Goal: Information Seeking & Learning: Find specific fact

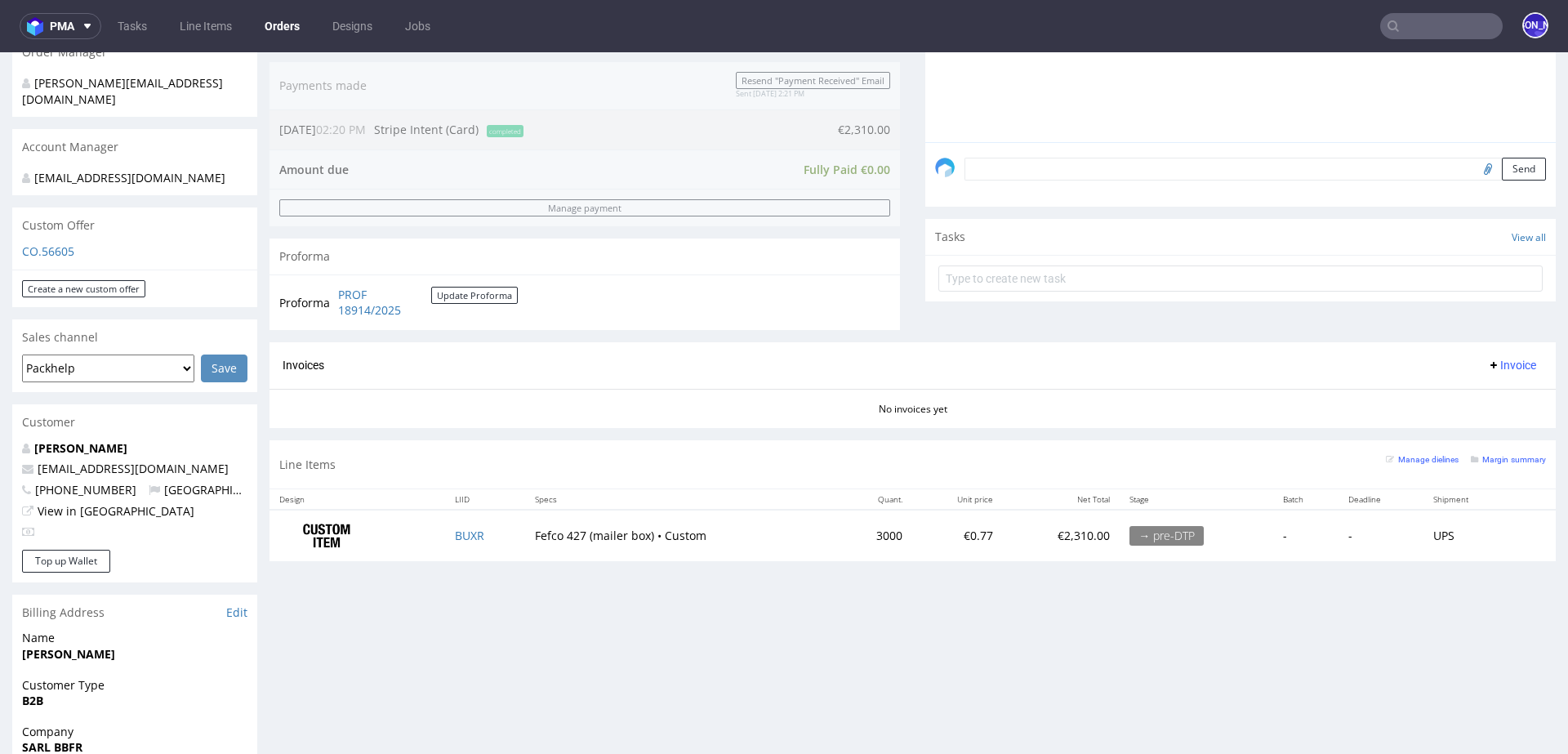
scroll to position [426, 0]
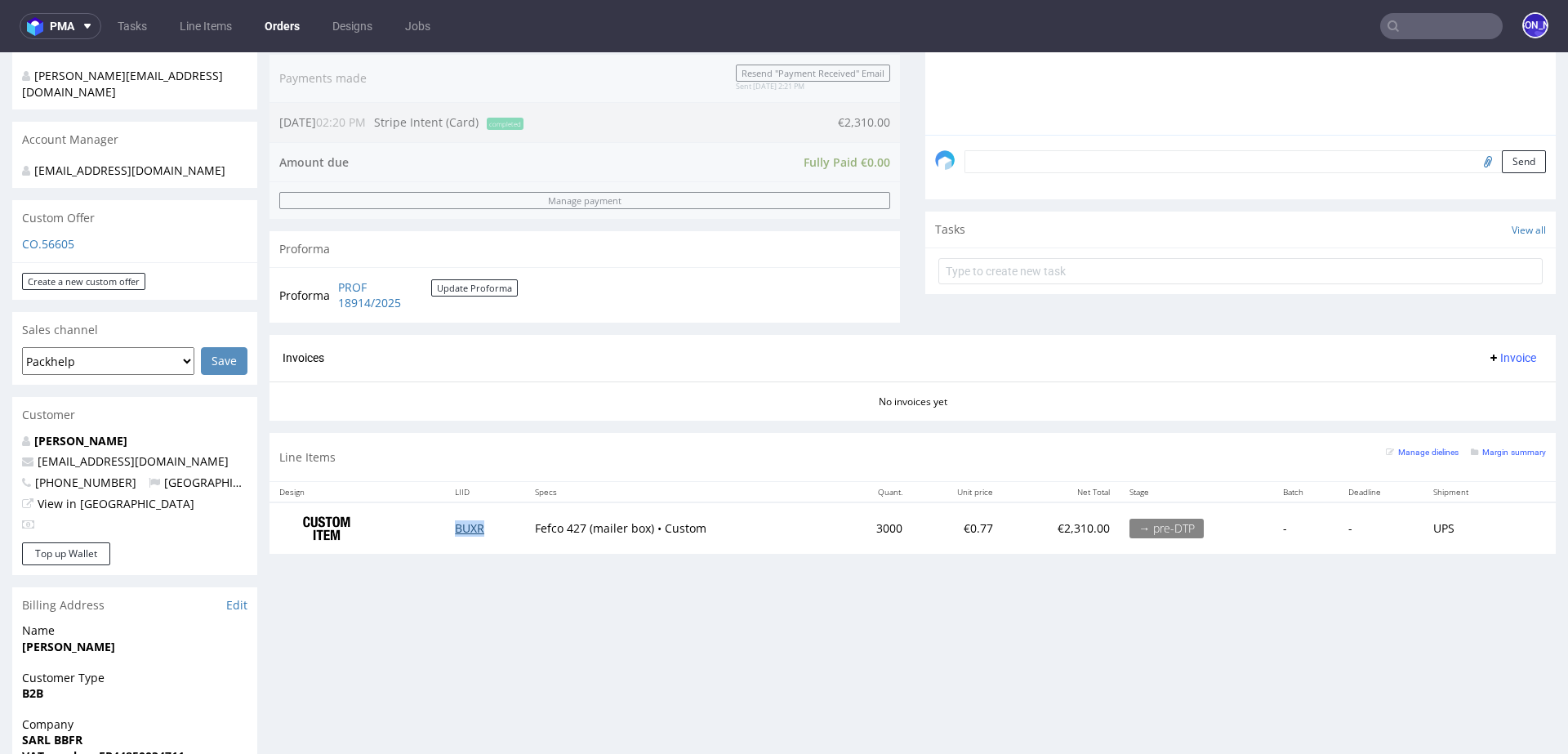
click at [457, 526] on link "BUXR" at bounding box center [469, 527] width 29 height 15
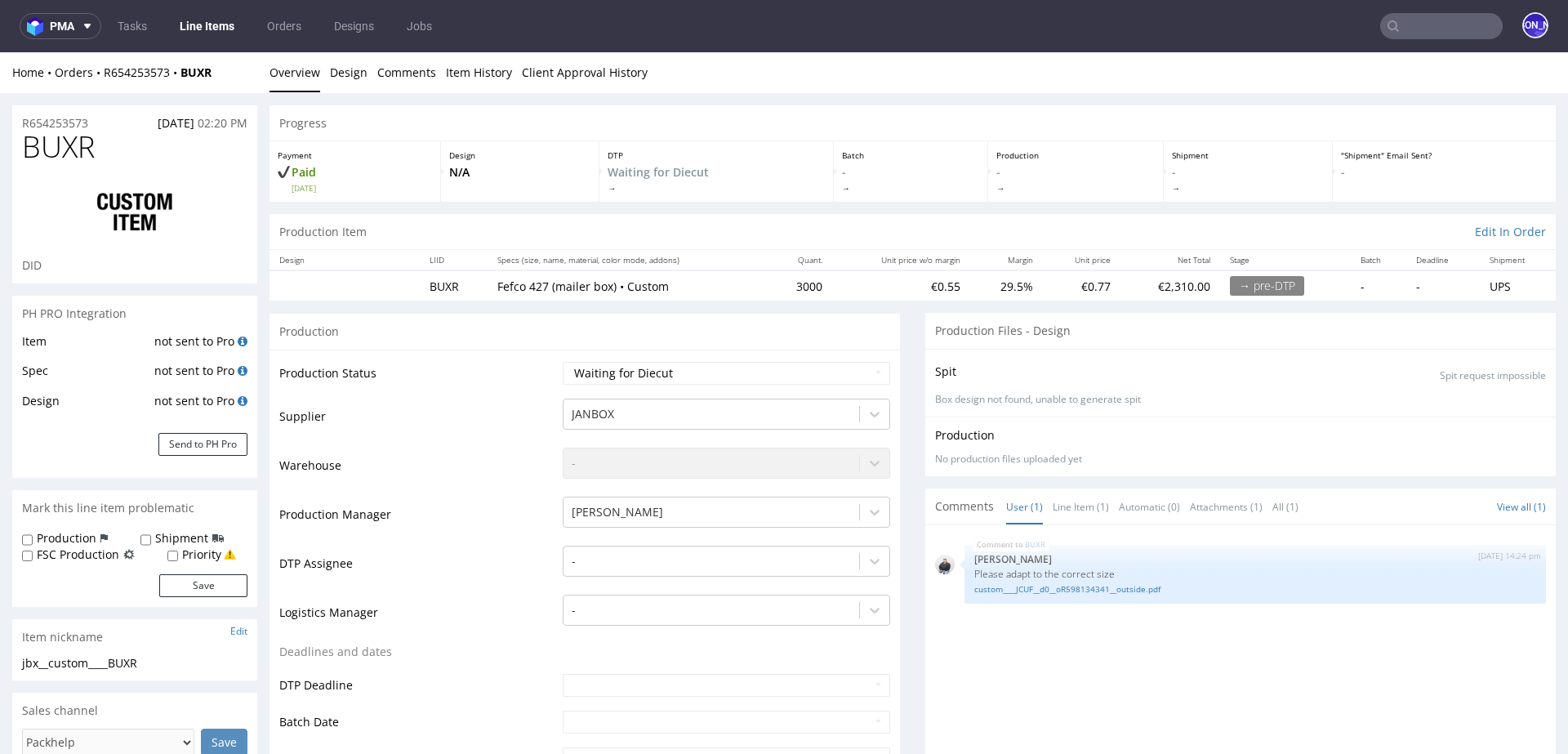
click at [1421, 25] on input "text" at bounding box center [1442, 26] width 123 height 26
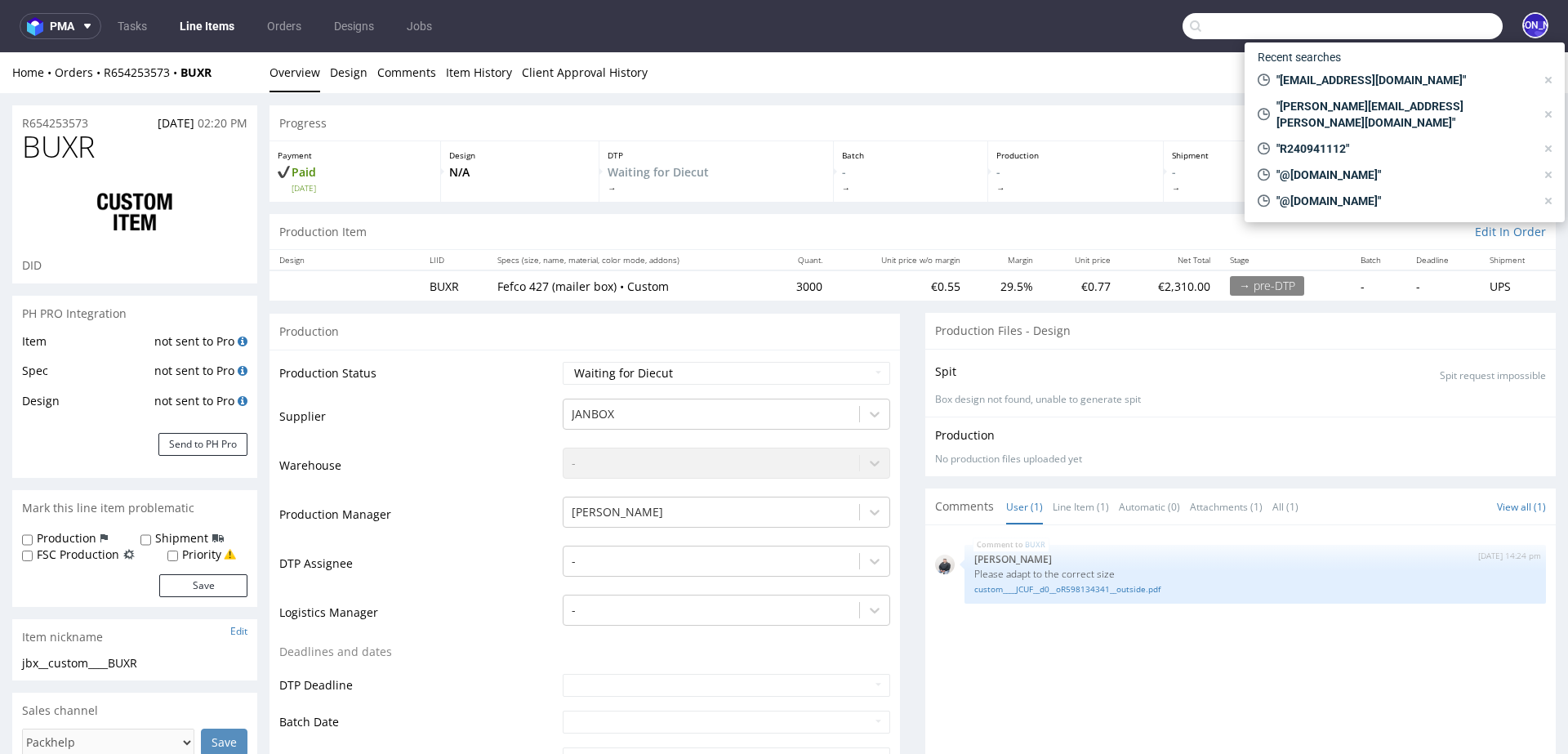
paste input "Maria.Martone@giftpoint.co.uk"
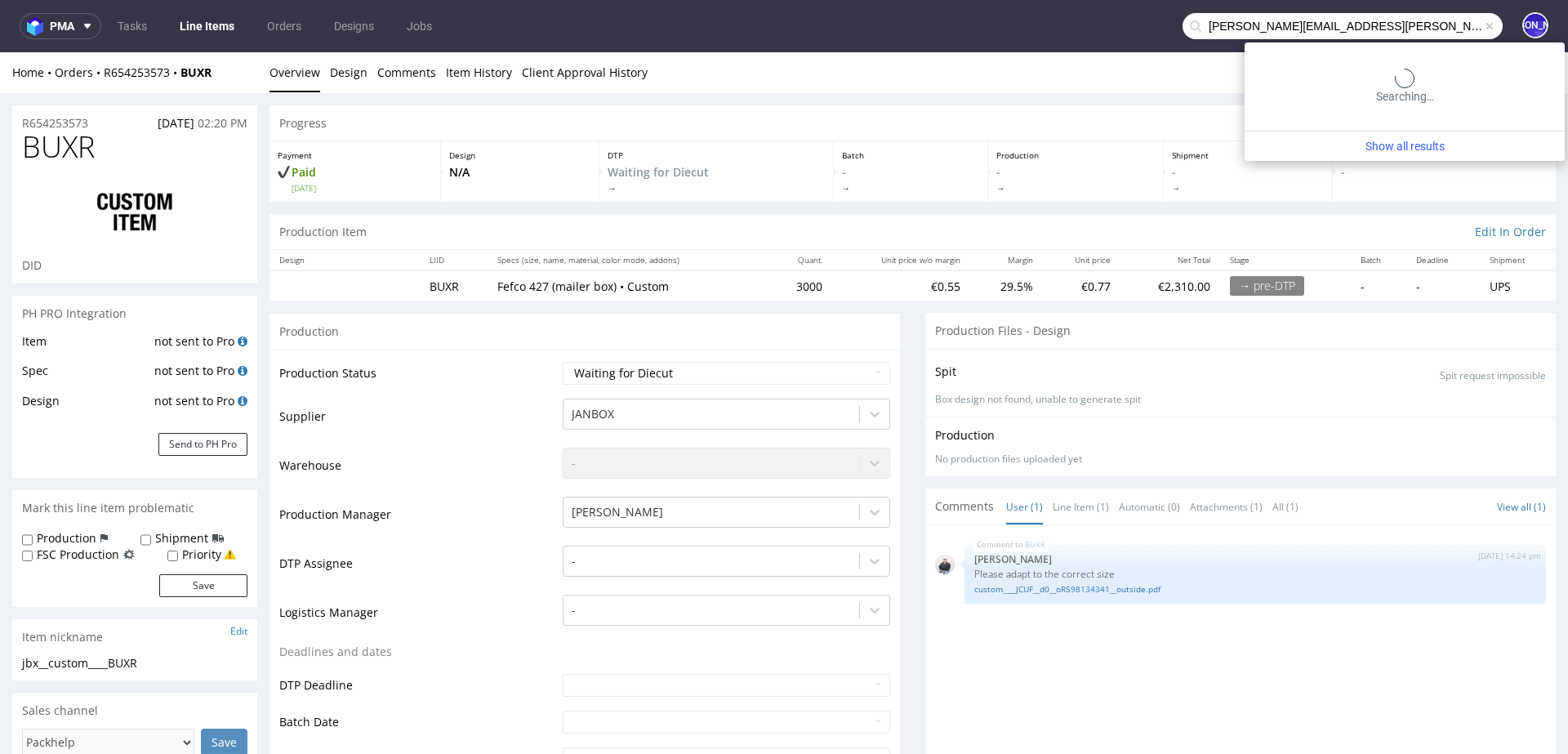
type input "Maria.Martone@giftpoint.co.uk"
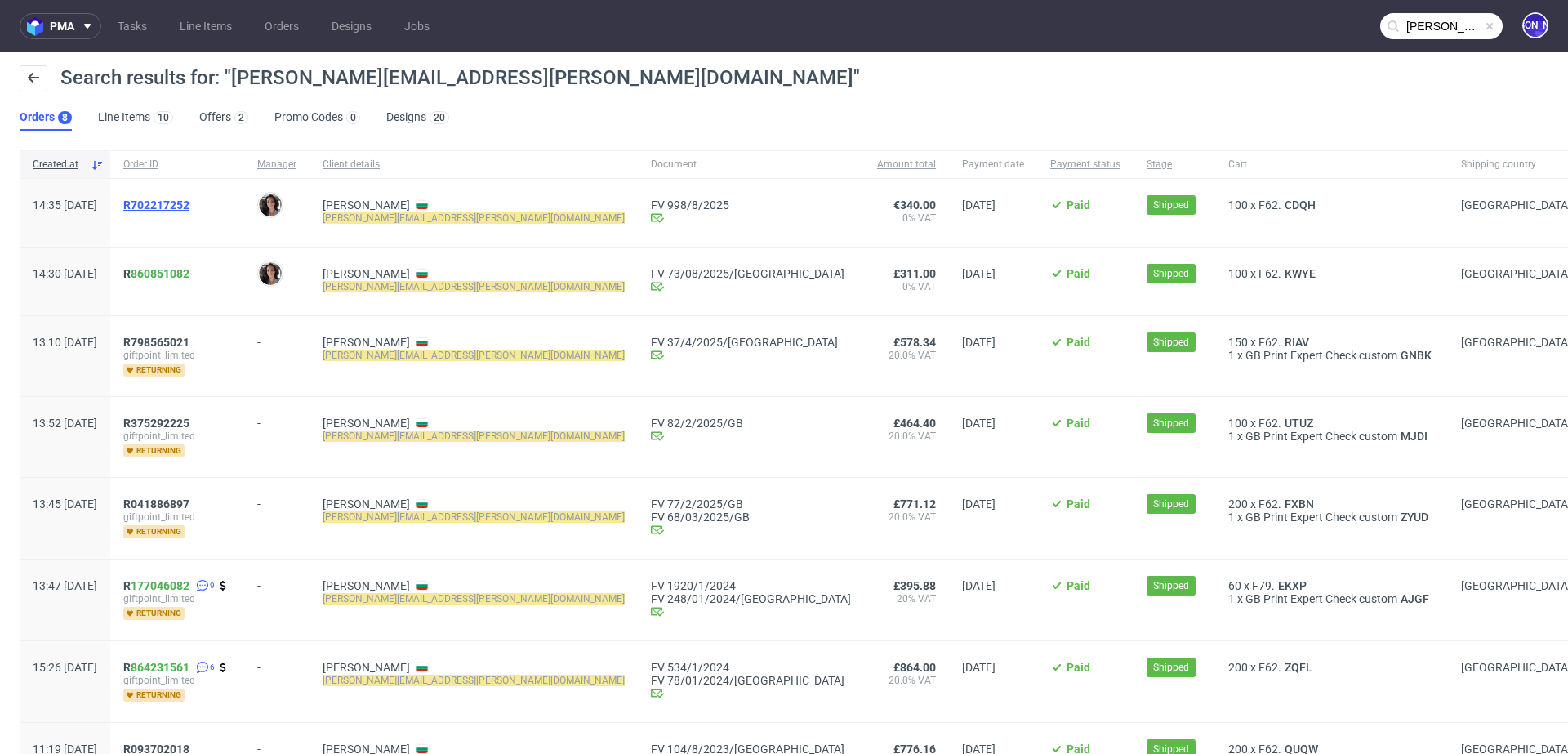
click at [190, 201] on span "R702217252" at bounding box center [157, 205] width 66 height 13
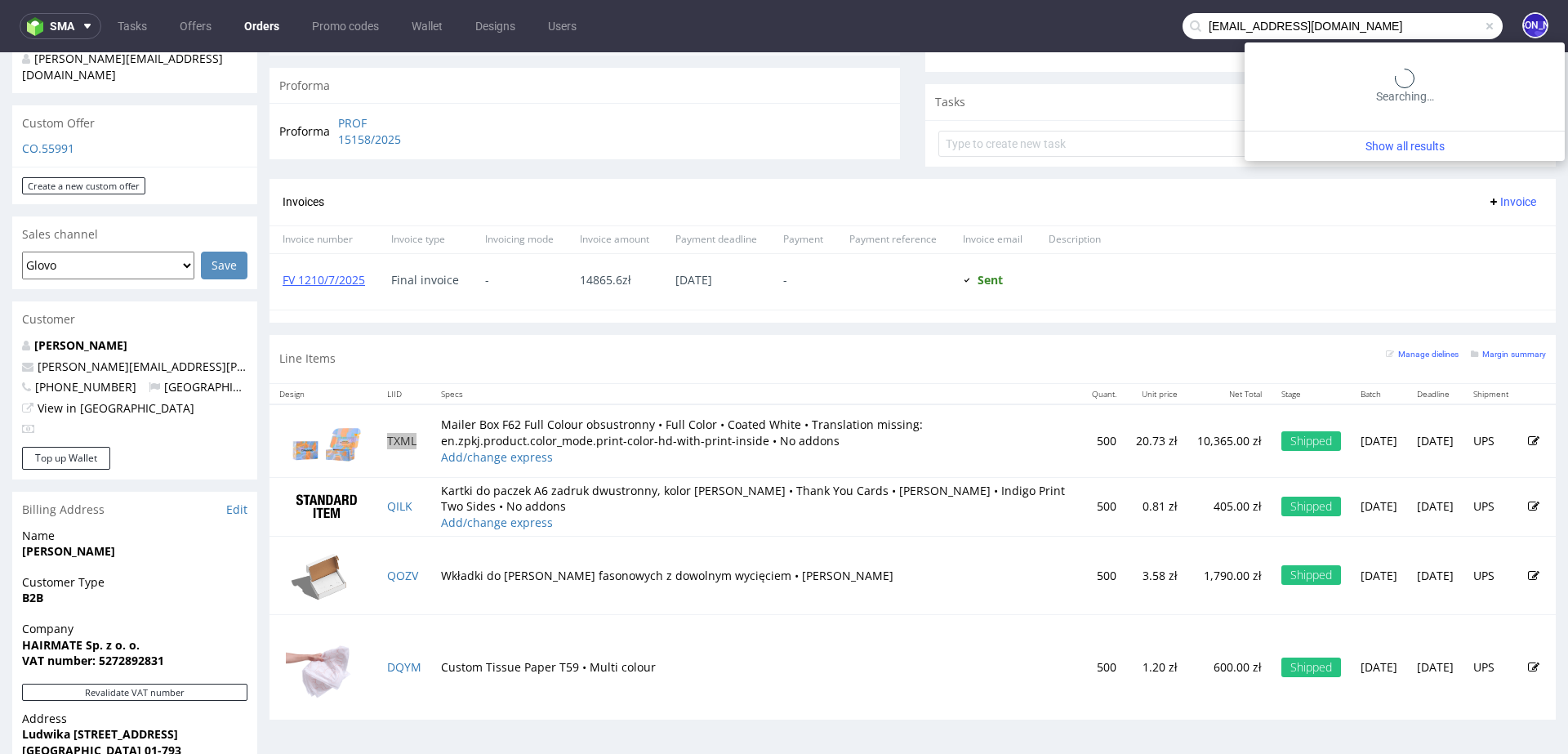
scroll to position [520, 0]
type input "[EMAIL_ADDRESS][DOMAIN_NAME]"
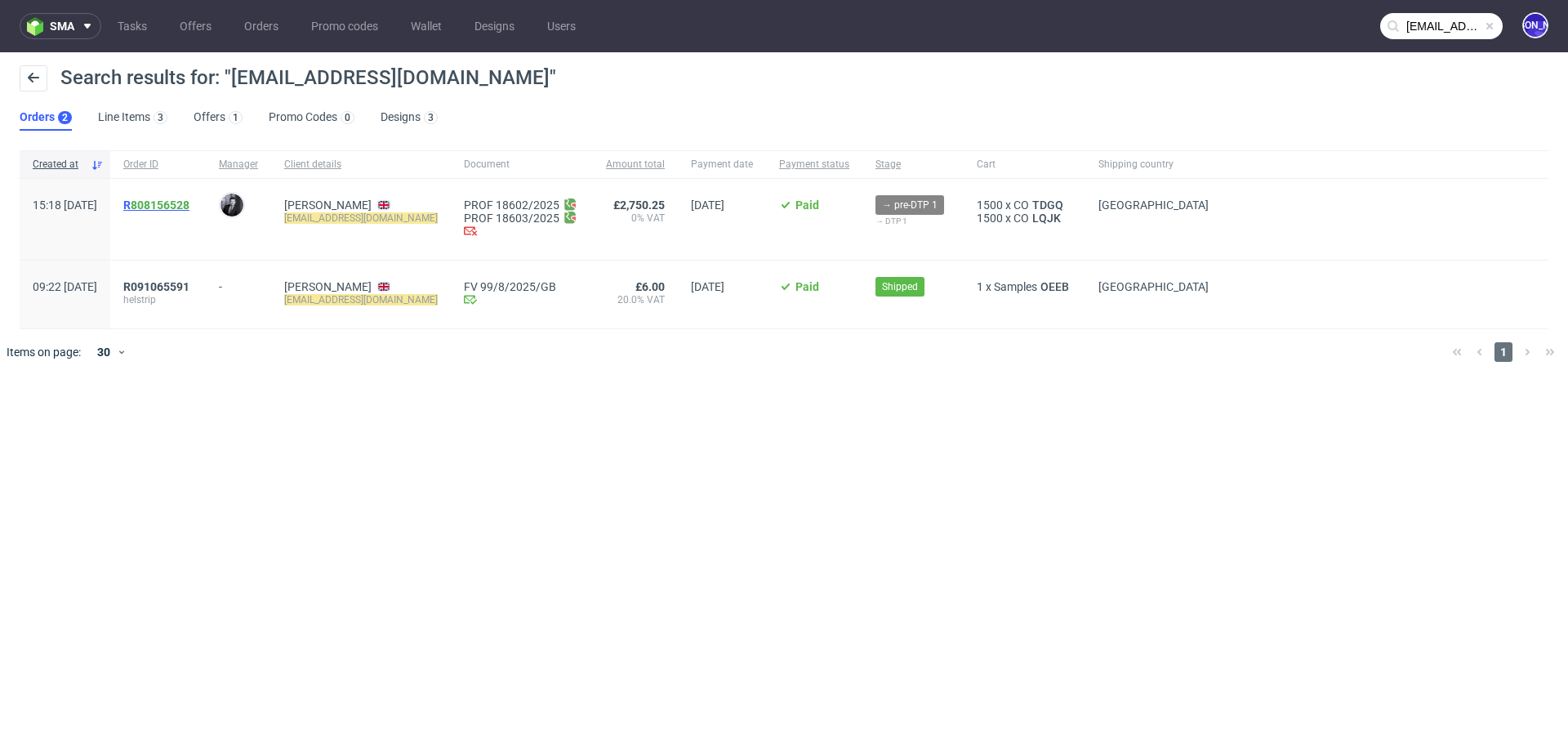
click at [174, 205] on span "R 808156528" at bounding box center [157, 205] width 66 height 13
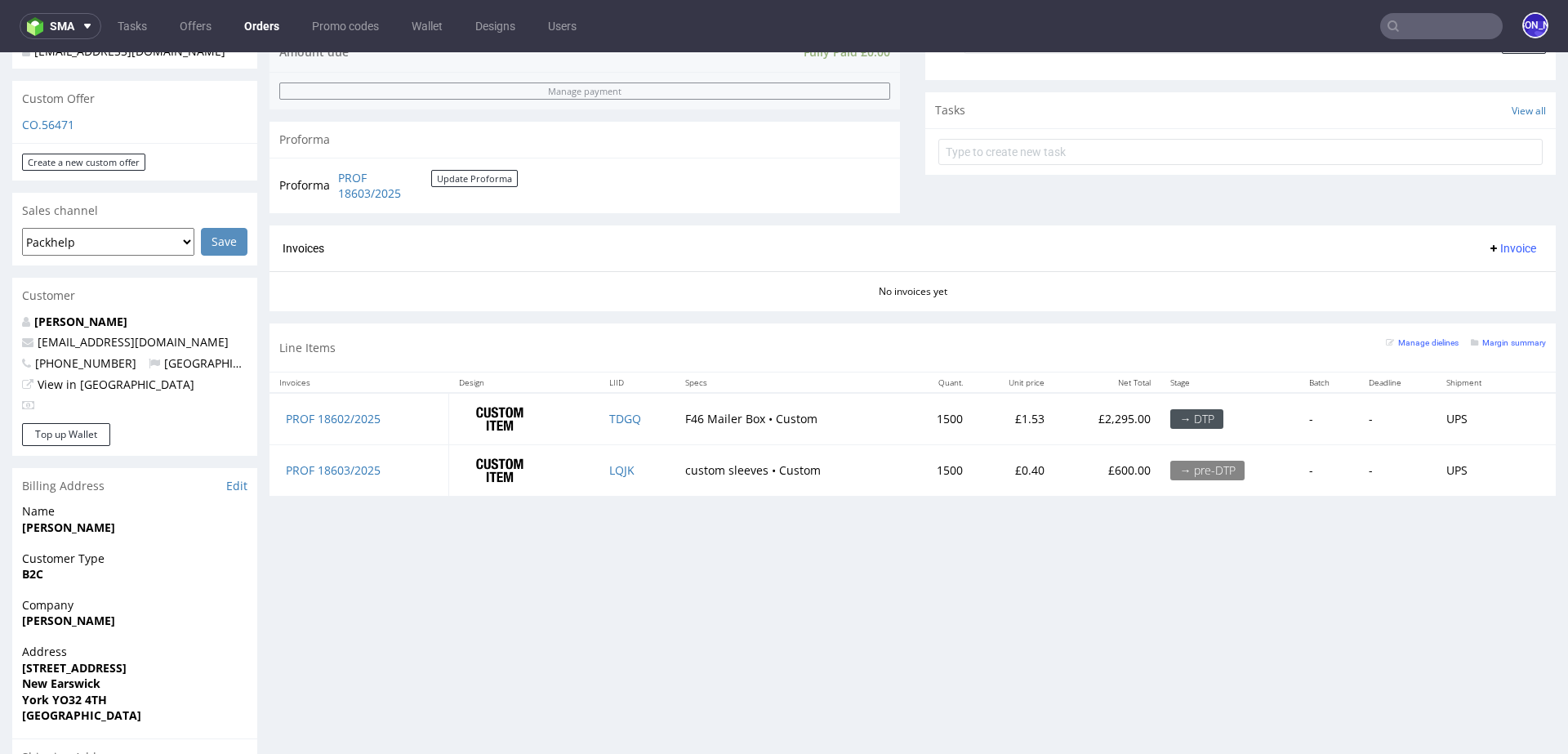
scroll to position [537, 0]
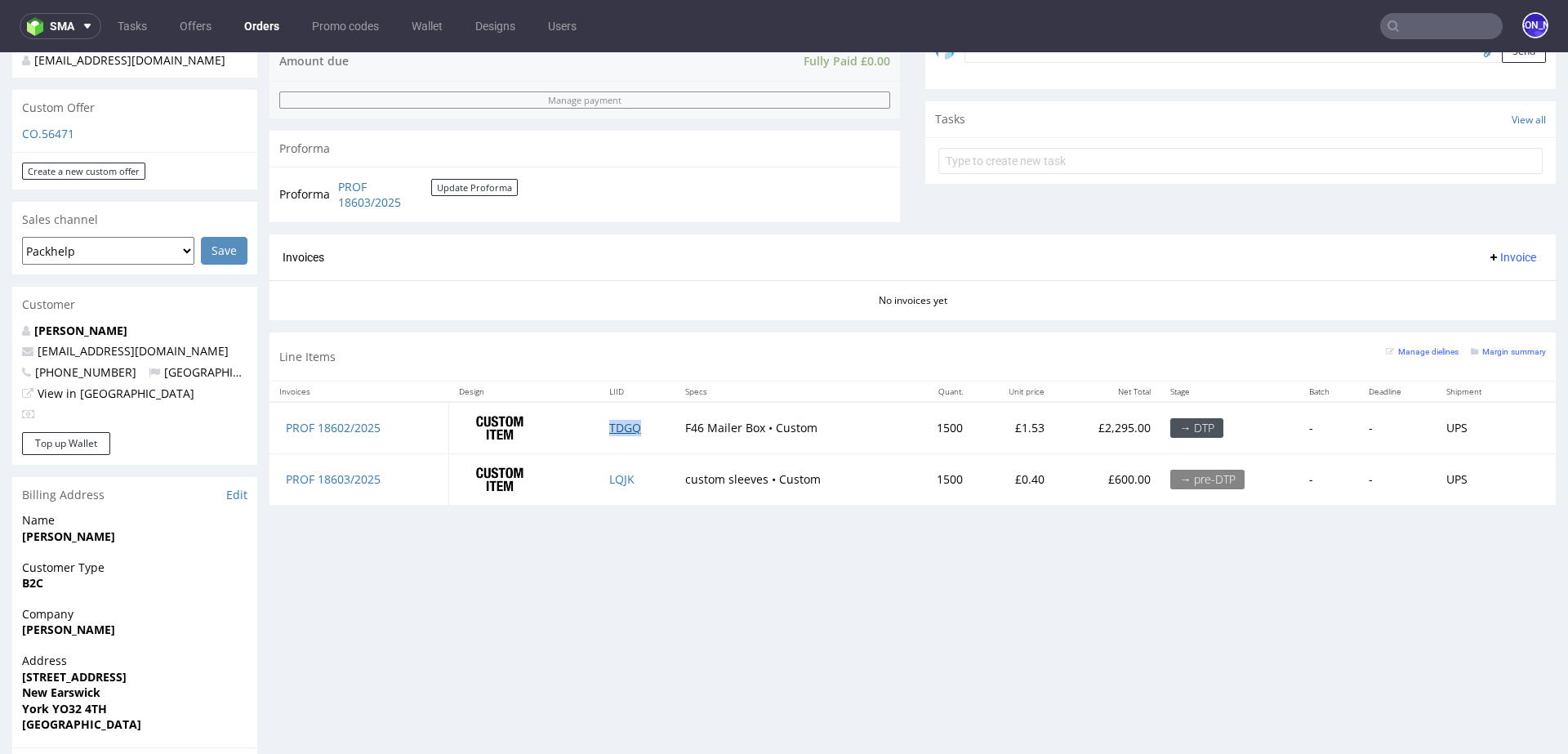
click at [613, 421] on link "TDGQ" at bounding box center [626, 427] width 32 height 15
click at [616, 473] on link "LQJK" at bounding box center [622, 478] width 25 height 15
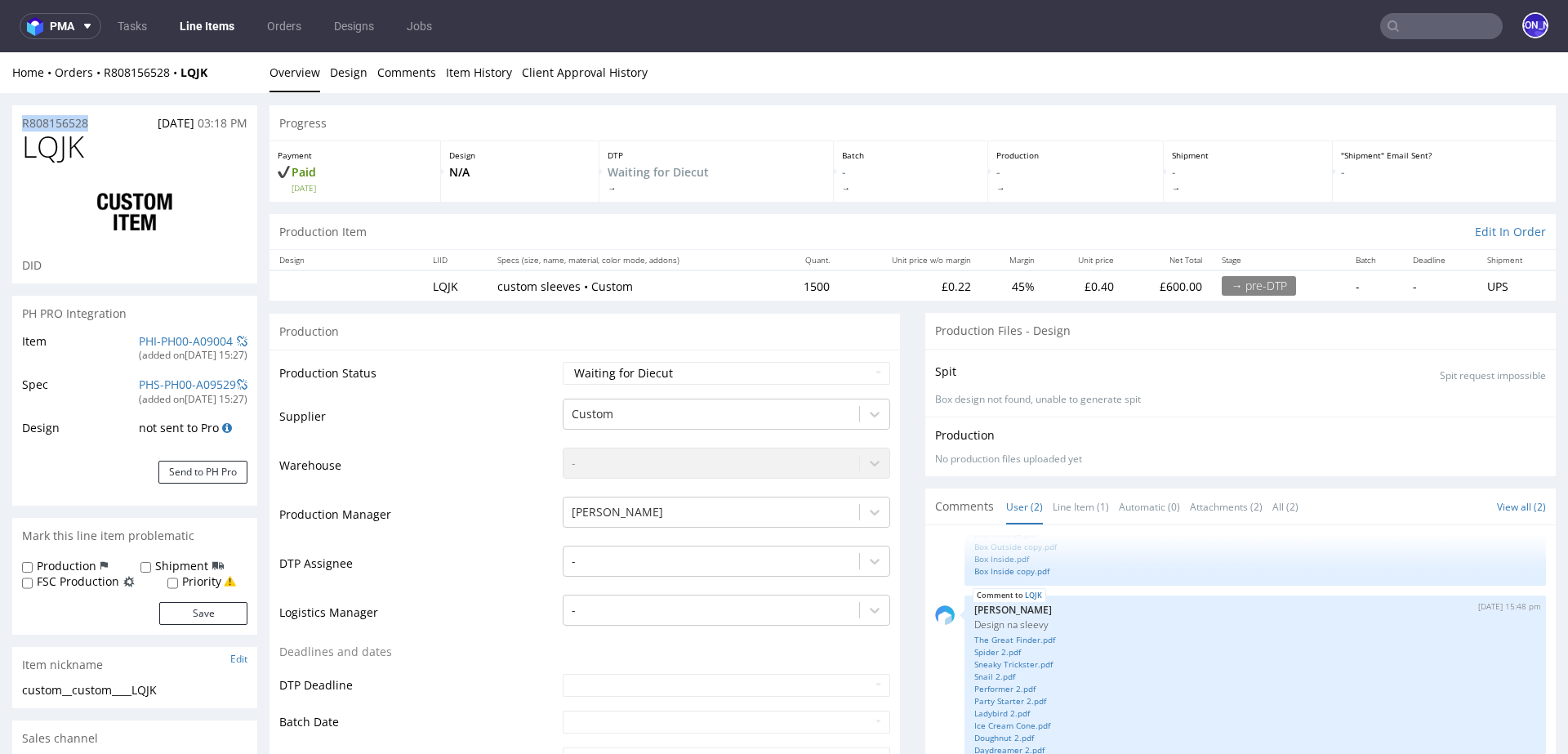
drag, startPoint x: 109, startPoint y: 123, endPoint x: 0, endPoint y: 122, distance: 109.0
copy p "R808156528"
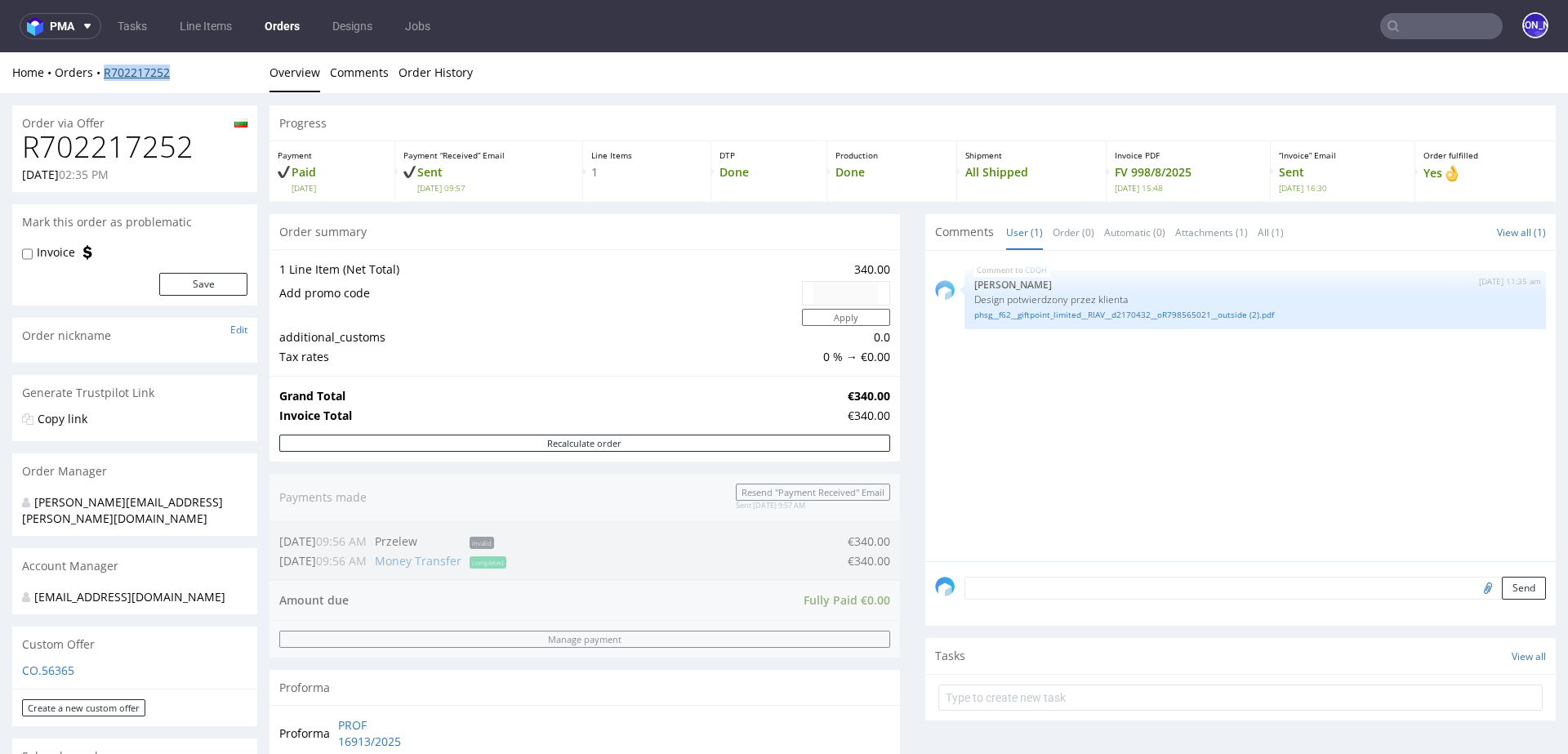
drag, startPoint x: 174, startPoint y: 77, endPoint x: 105, endPoint y: 77, distance: 69.0
click at [105, 77] on div "Home Orders R702217252" at bounding box center [134, 72] width 245 height 16
copy link "R702217252"
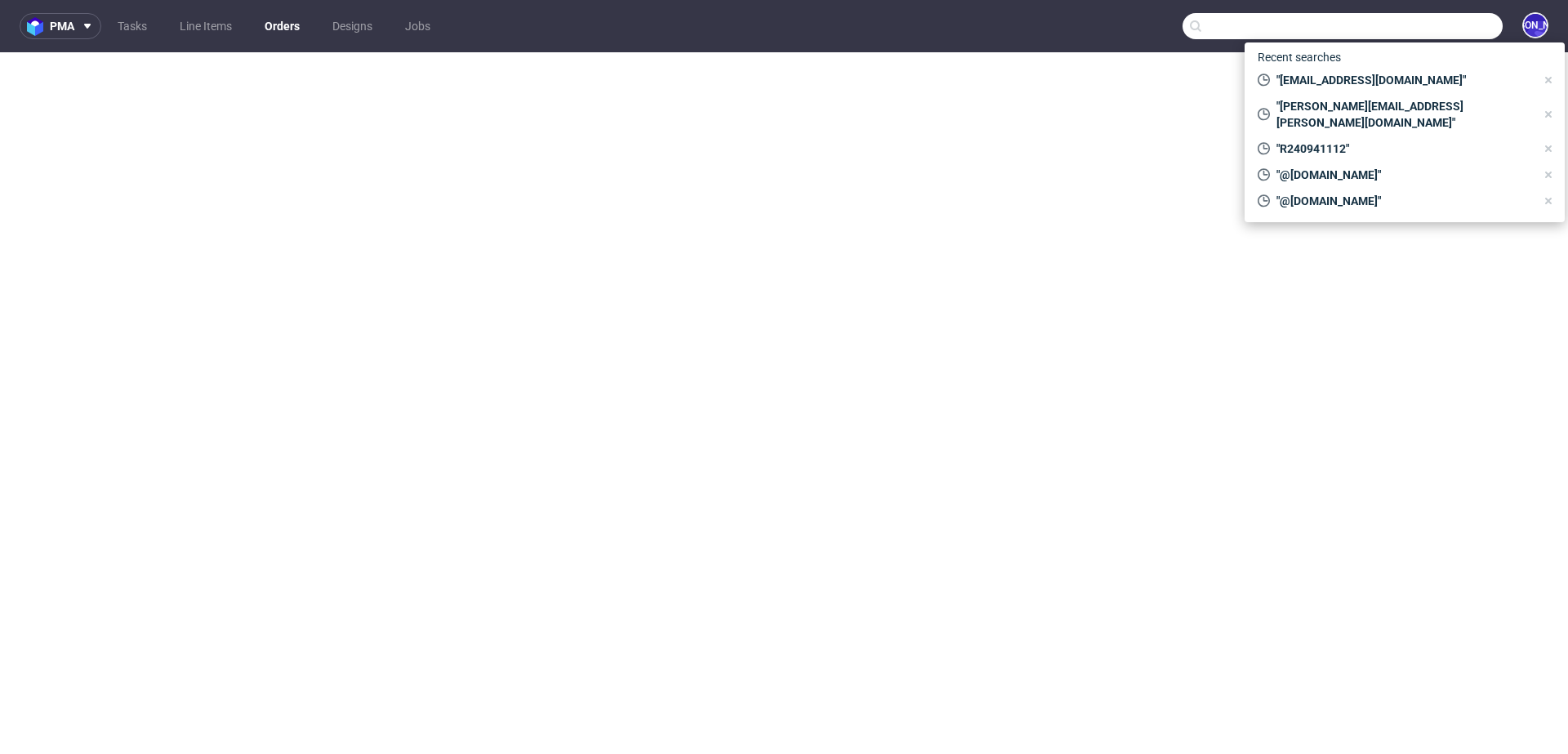
click at [1460, 22] on input "text" at bounding box center [1343, 26] width 320 height 26
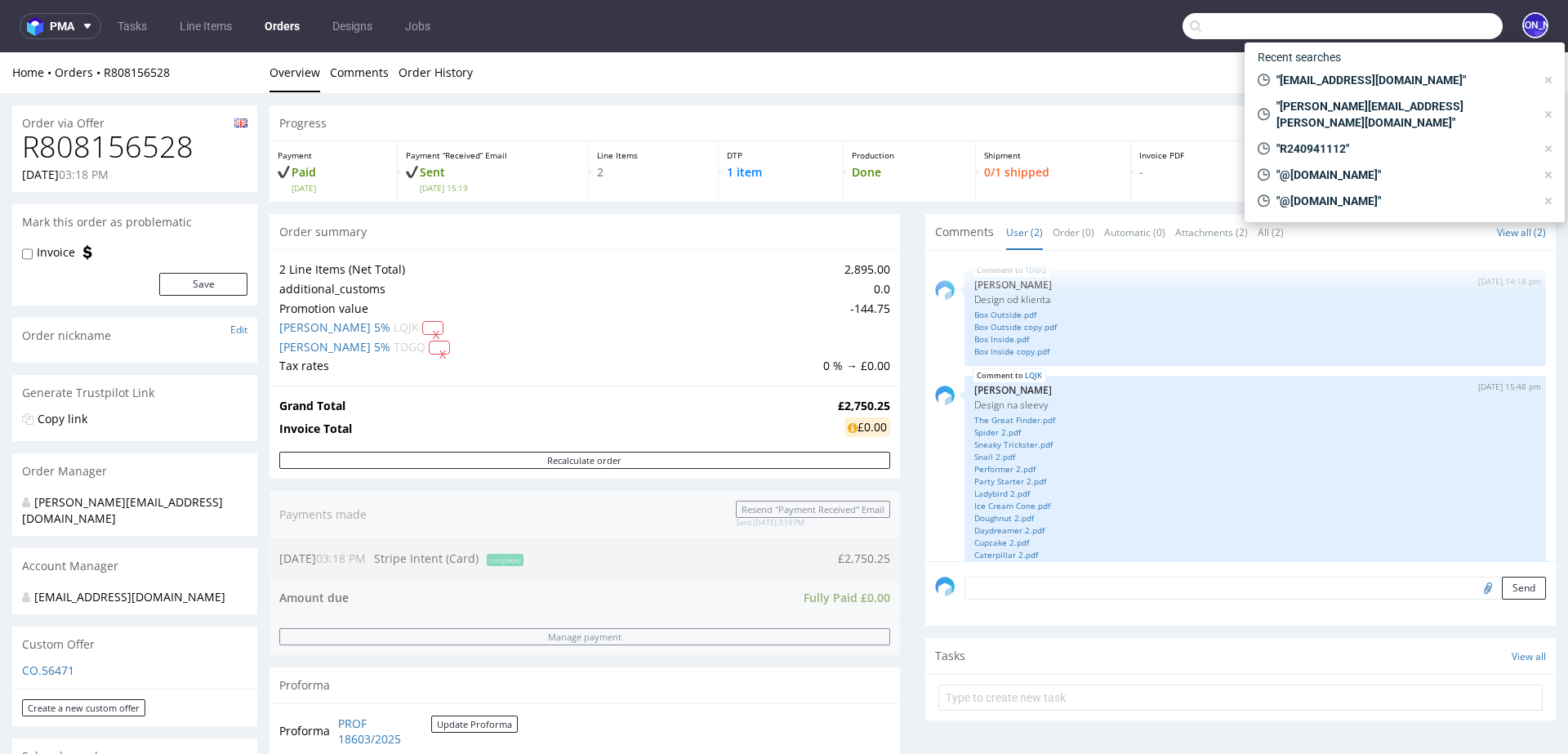
scroll to position [54, 0]
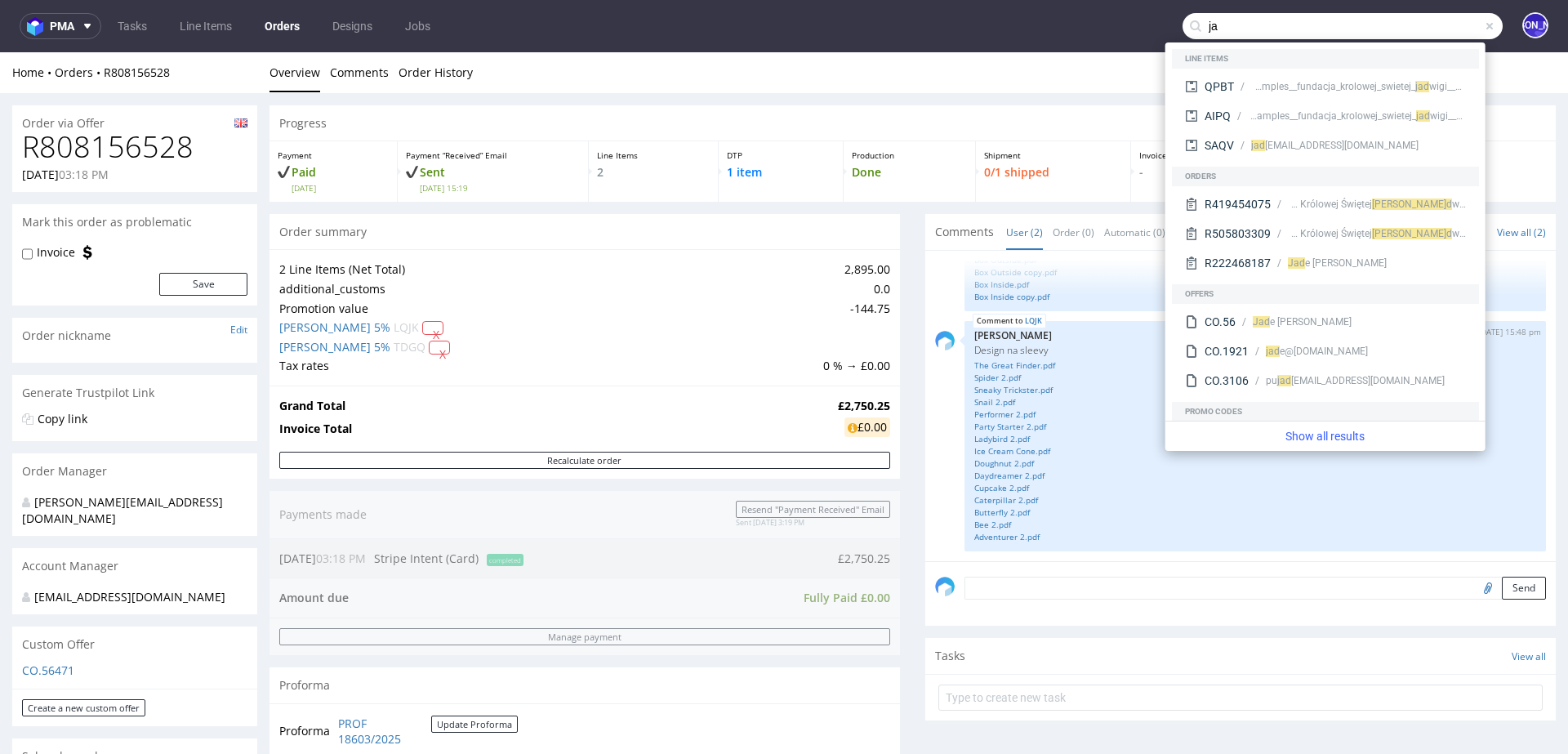
type input "j"
type input "rebelle"
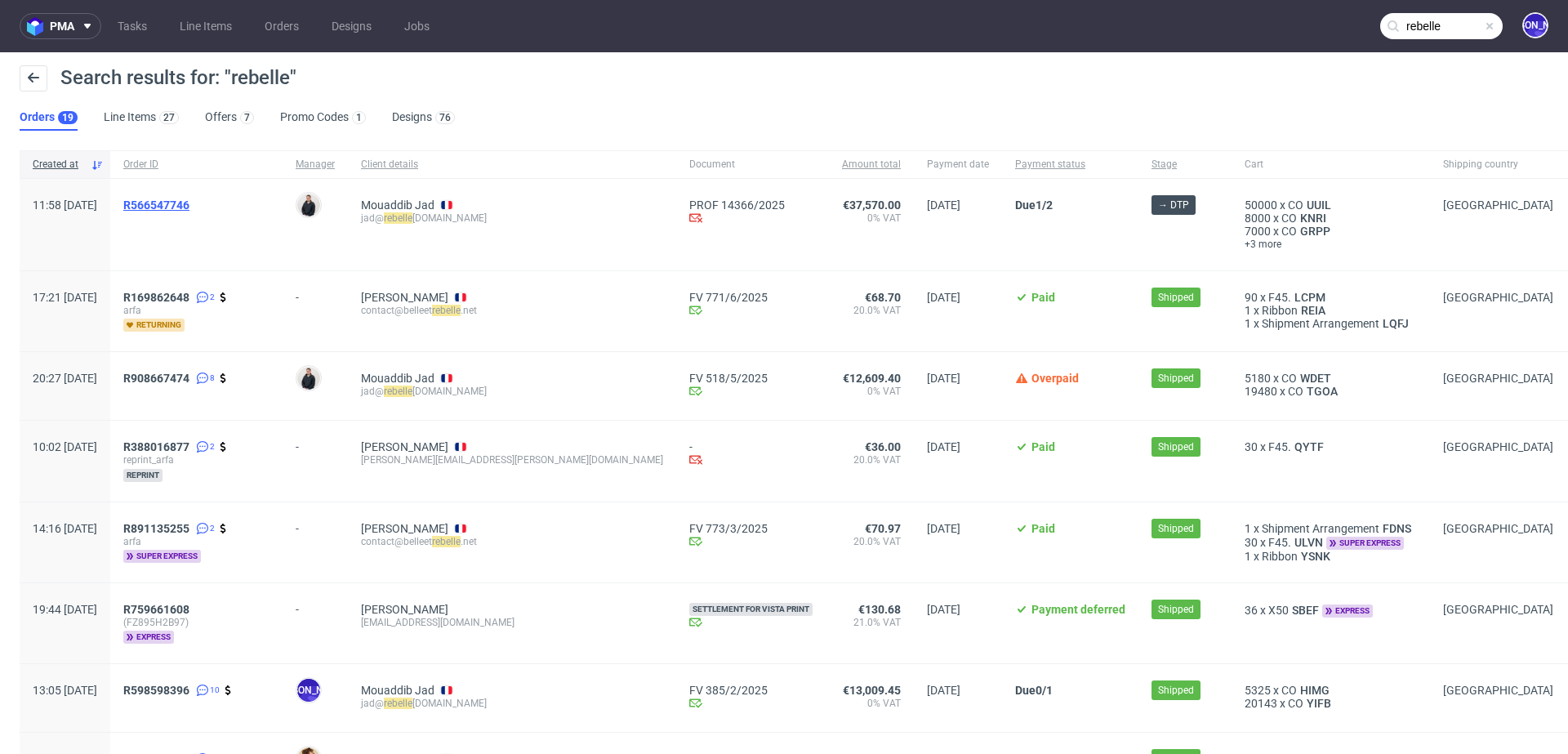
click at [190, 203] on span "R566547746" at bounding box center [157, 205] width 66 height 13
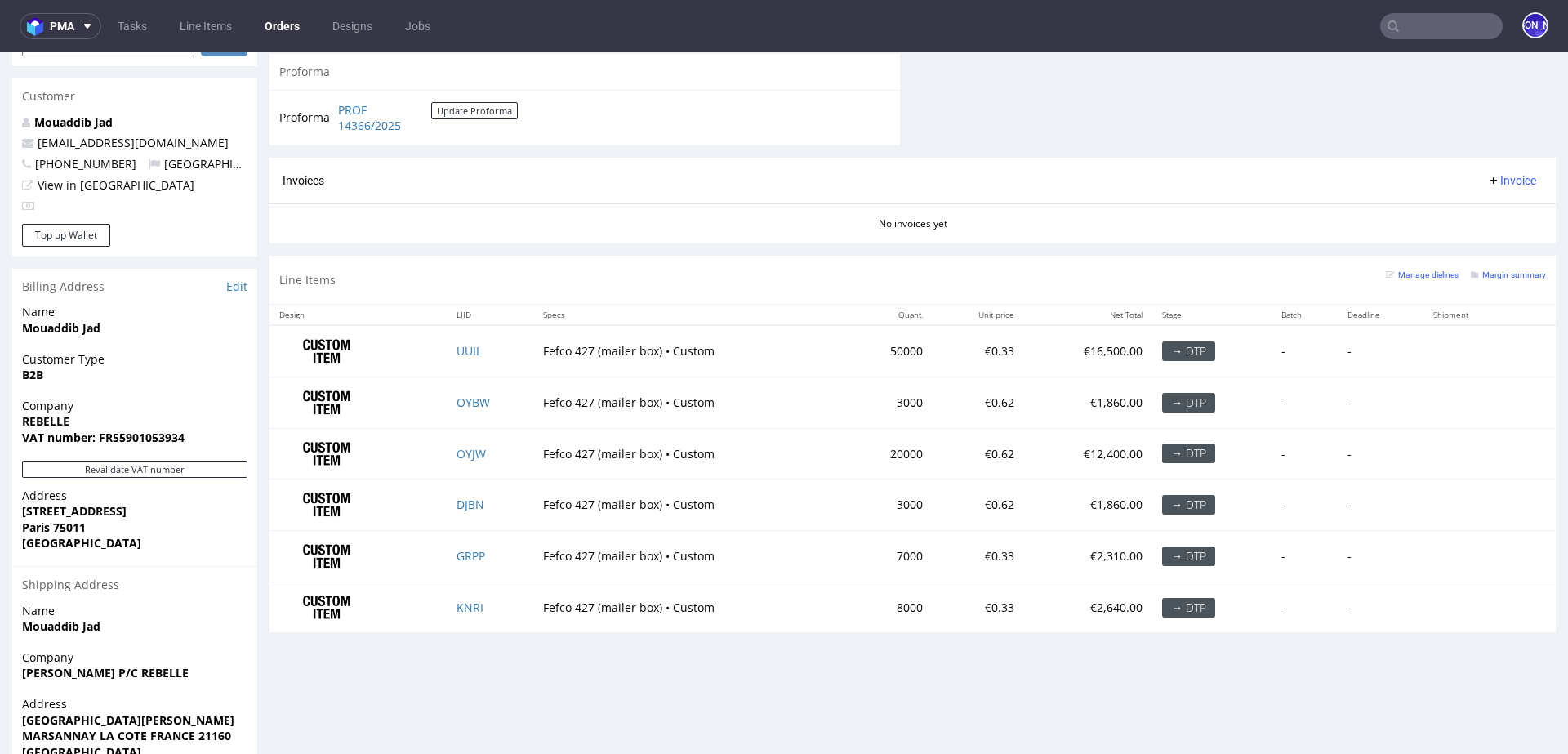
scroll to position [740, 0]
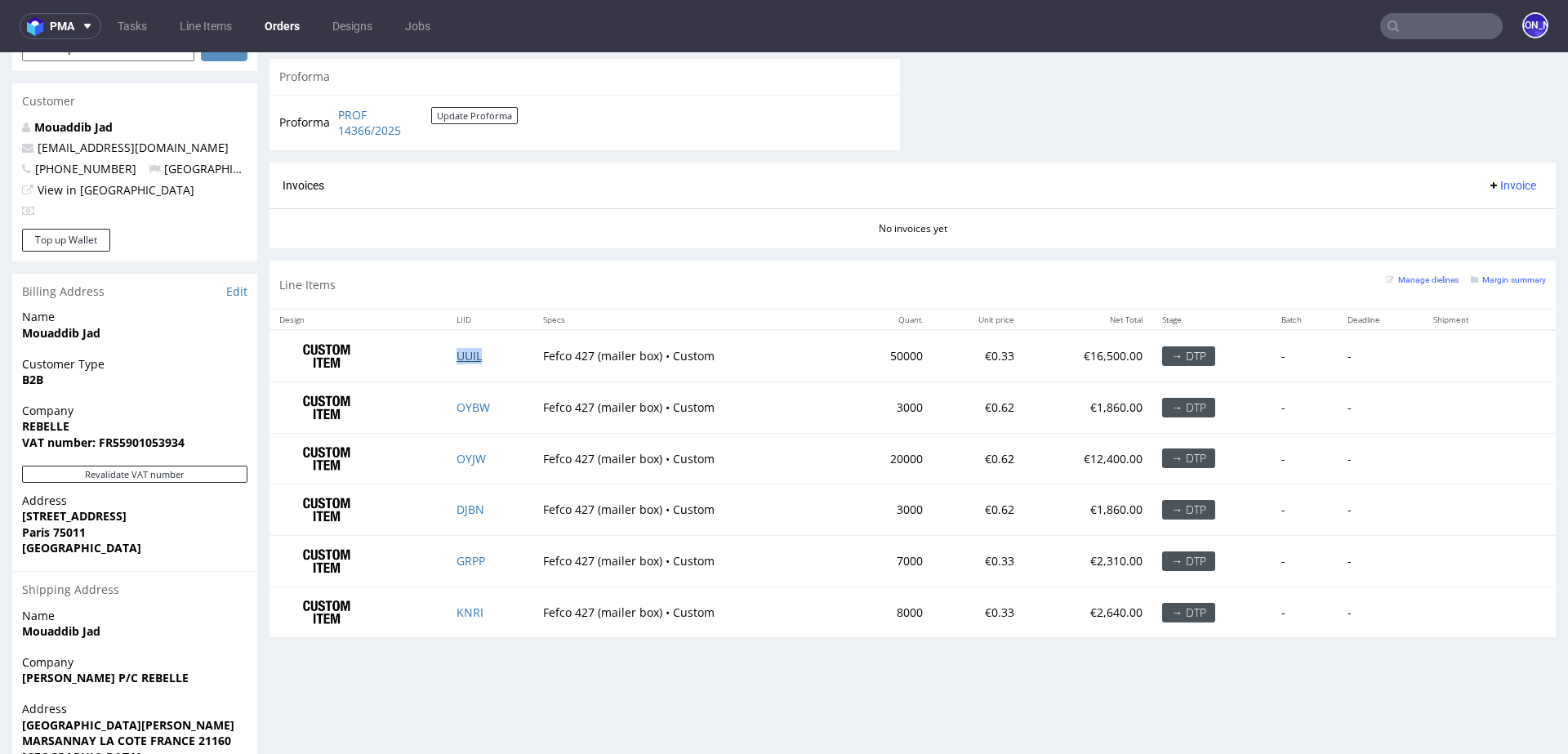
click at [461, 359] on link "UUIL" at bounding box center [469, 355] width 25 height 15
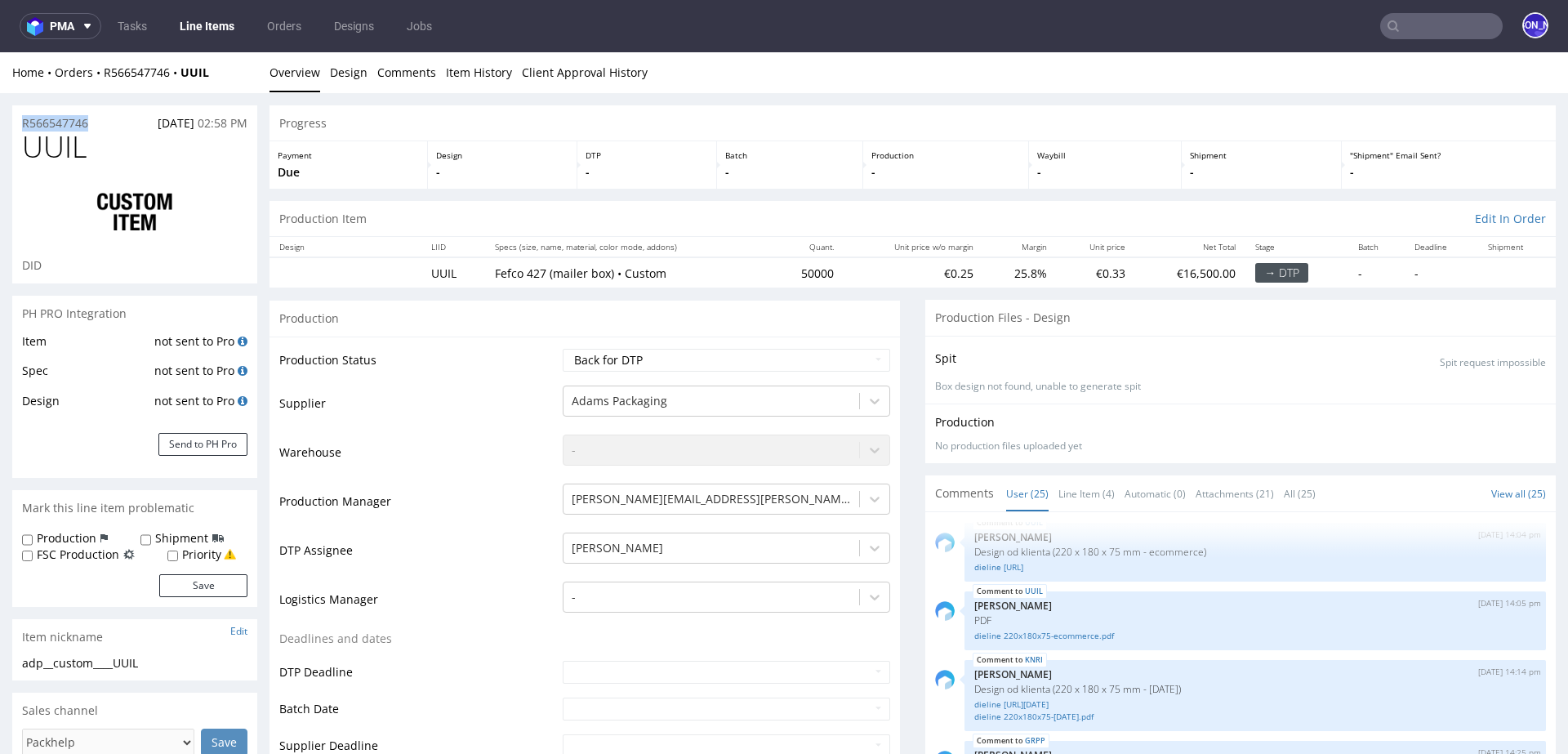
drag, startPoint x: 110, startPoint y: 121, endPoint x: 0, endPoint y: 121, distance: 110.0
copy p "R566547746"
click at [123, 114] on div "R566547746 04.07.2025 02:58 PM" at bounding box center [134, 118] width 245 height 26
drag, startPoint x: 104, startPoint y: 123, endPoint x: 0, endPoint y: 123, distance: 104.0
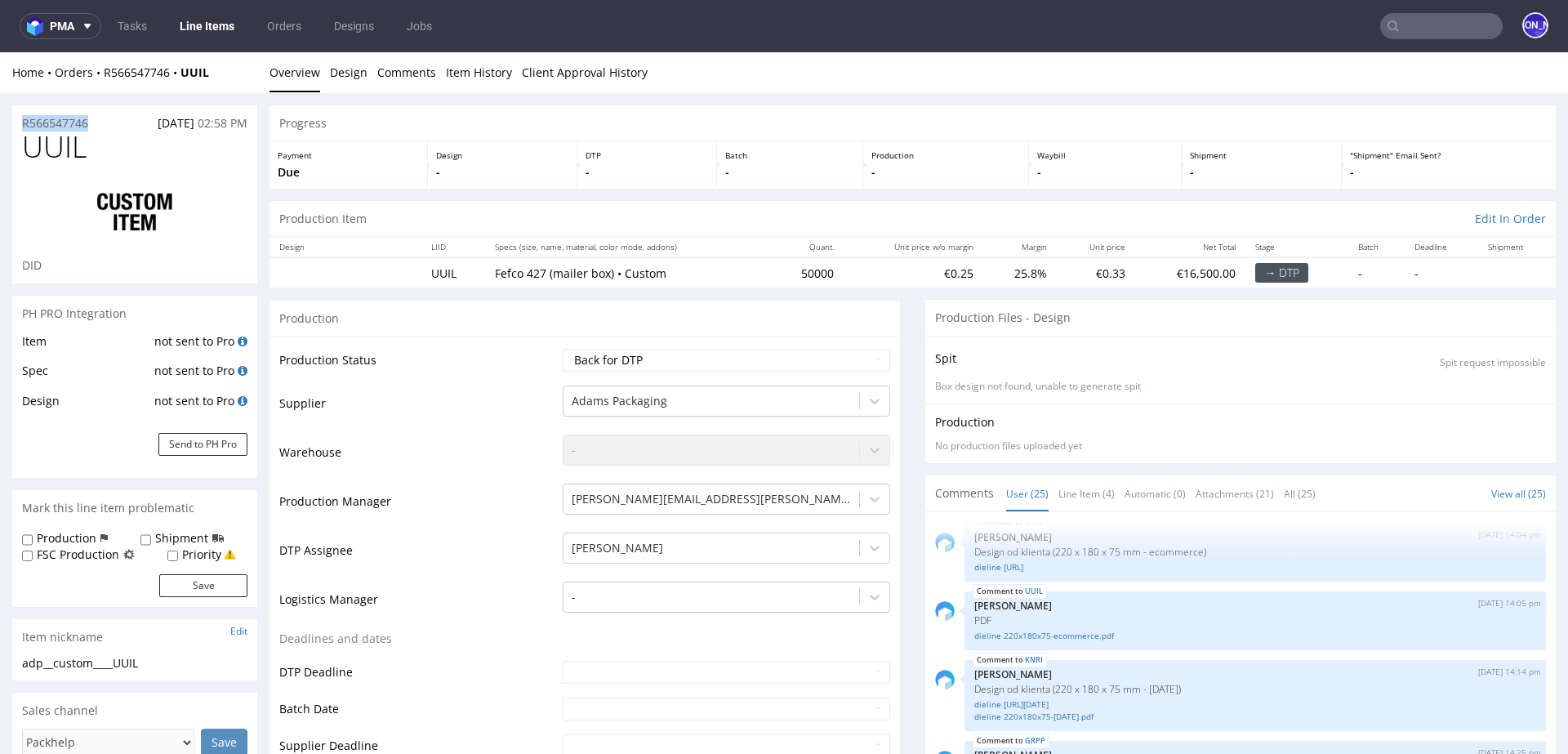
copy p "R566547746"
click at [106, 119] on div "R566547746 04.07.2025 02:58 PM" at bounding box center [134, 118] width 245 height 26
drag, startPoint x: 106, startPoint y: 119, endPoint x: 0, endPoint y: 119, distance: 106.0
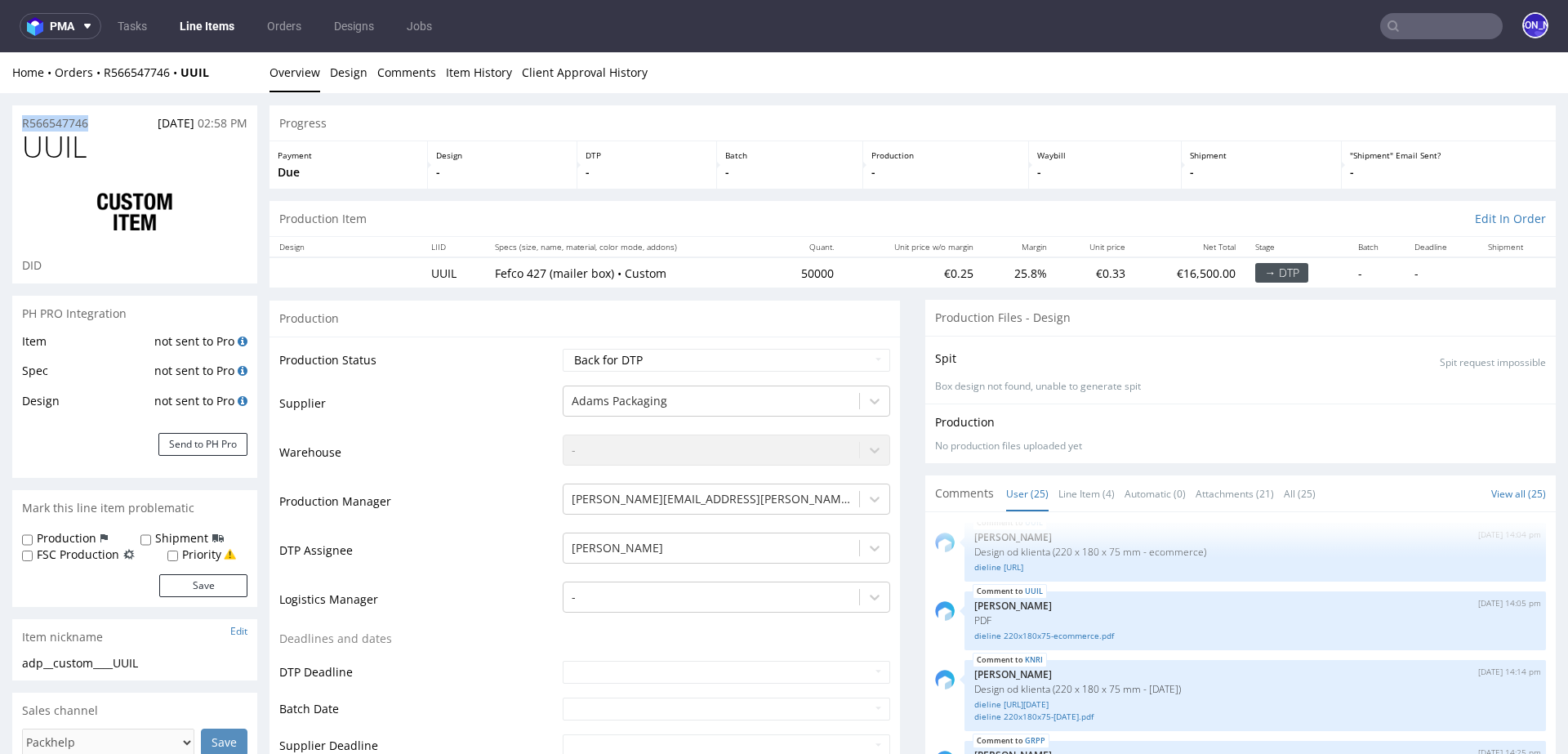
copy p "R566547746"
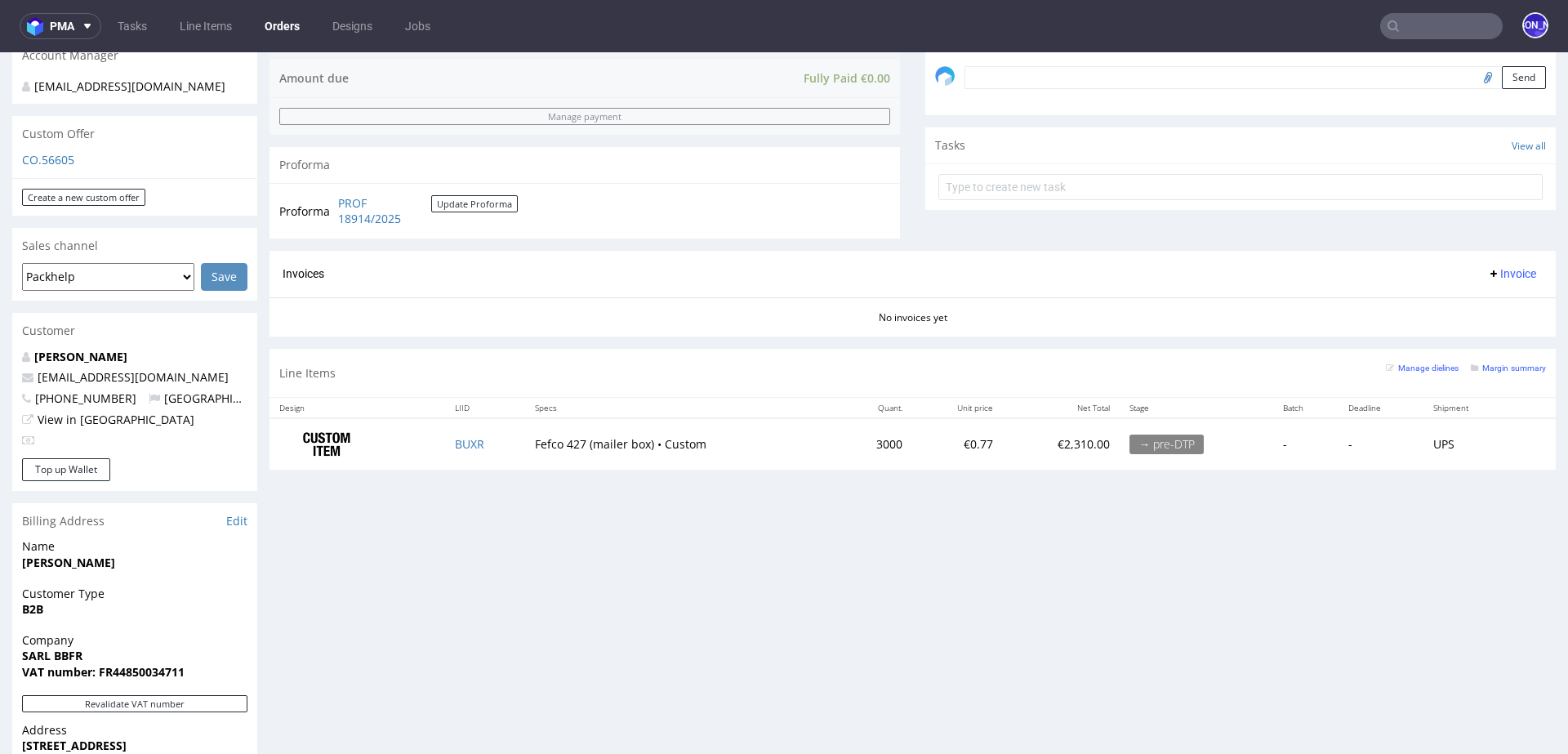
scroll to position [542, 0]
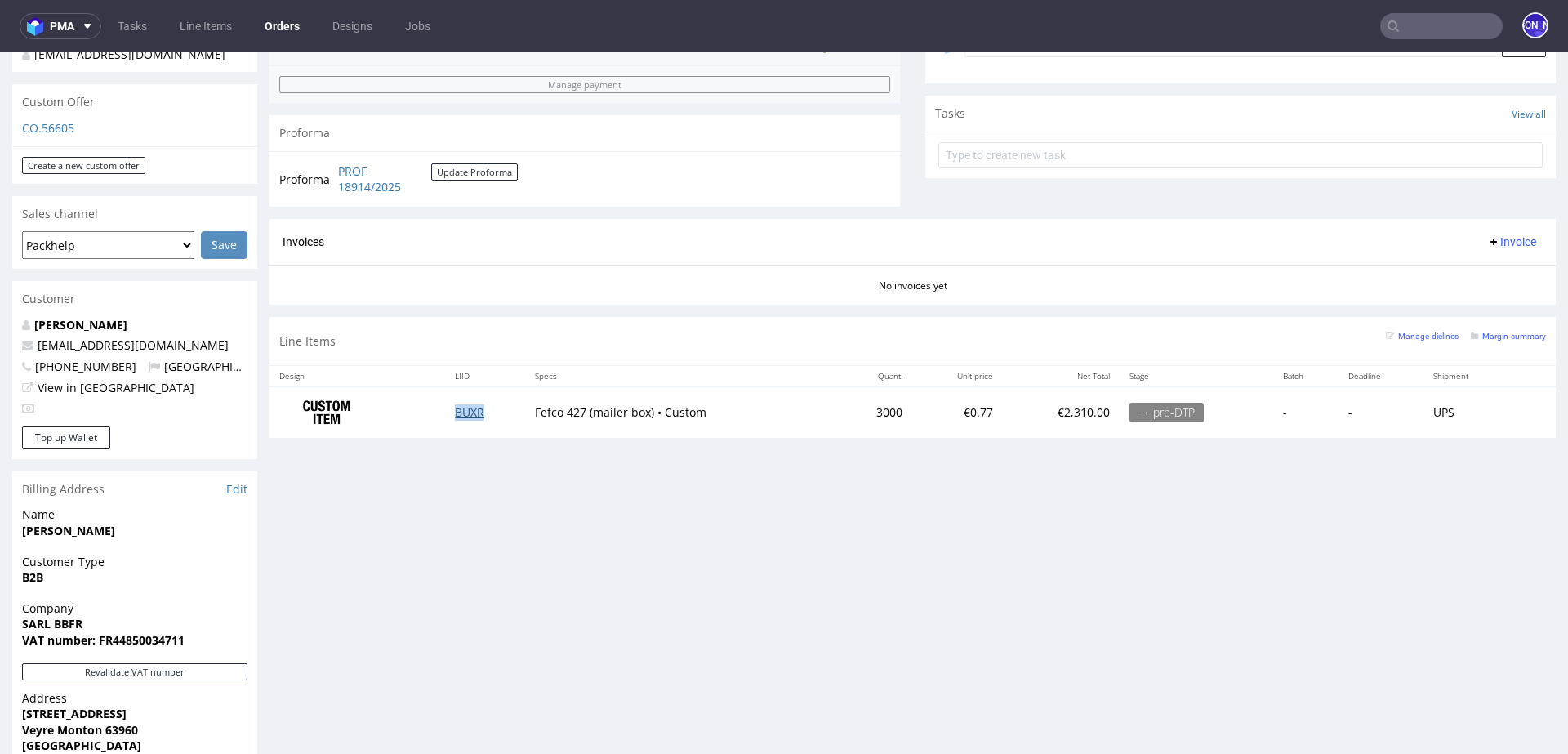
click at [467, 409] on link "BUXR" at bounding box center [469, 411] width 29 height 15
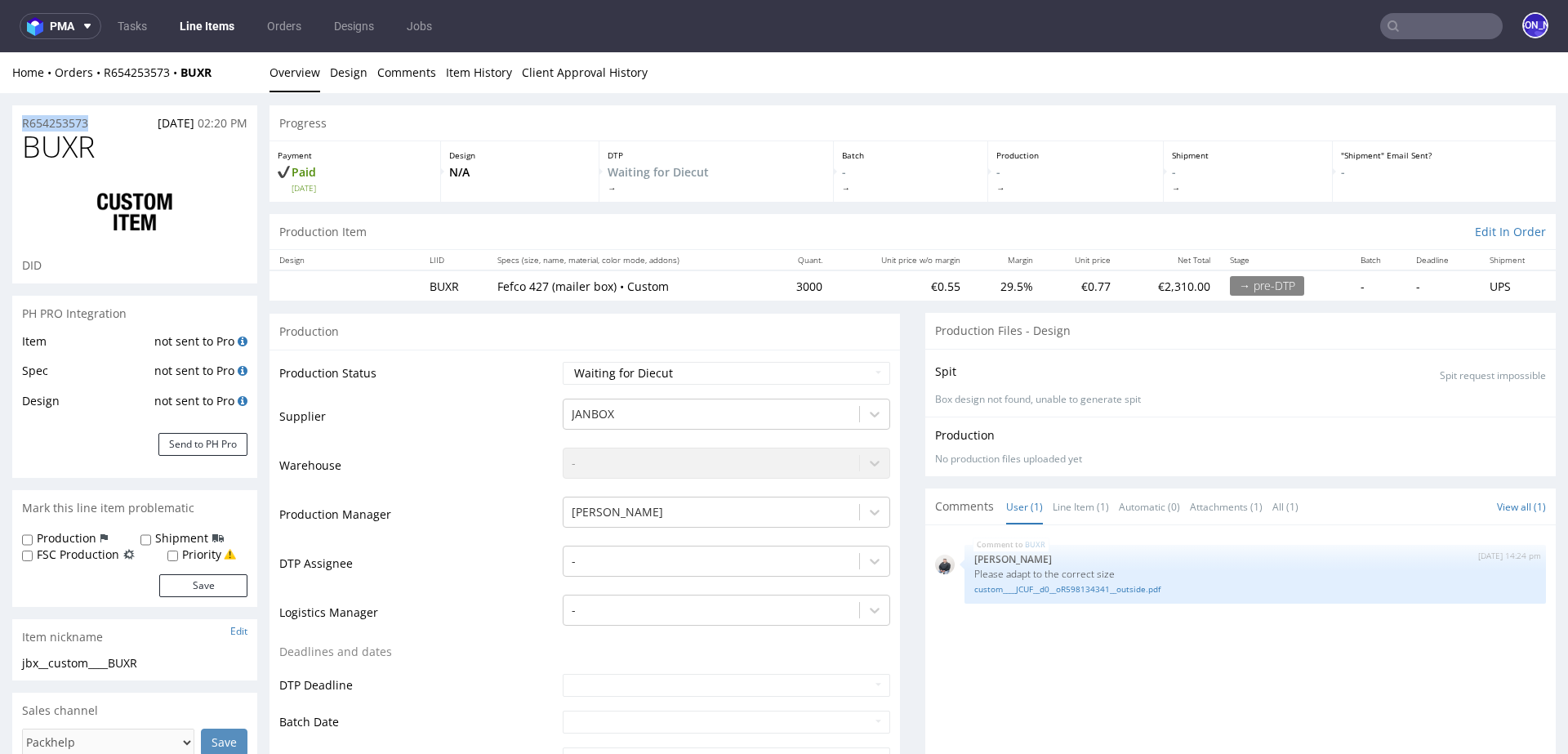
drag, startPoint x: 105, startPoint y: 126, endPoint x: 0, endPoint y: 125, distance: 105.0
copy p "R654253573"
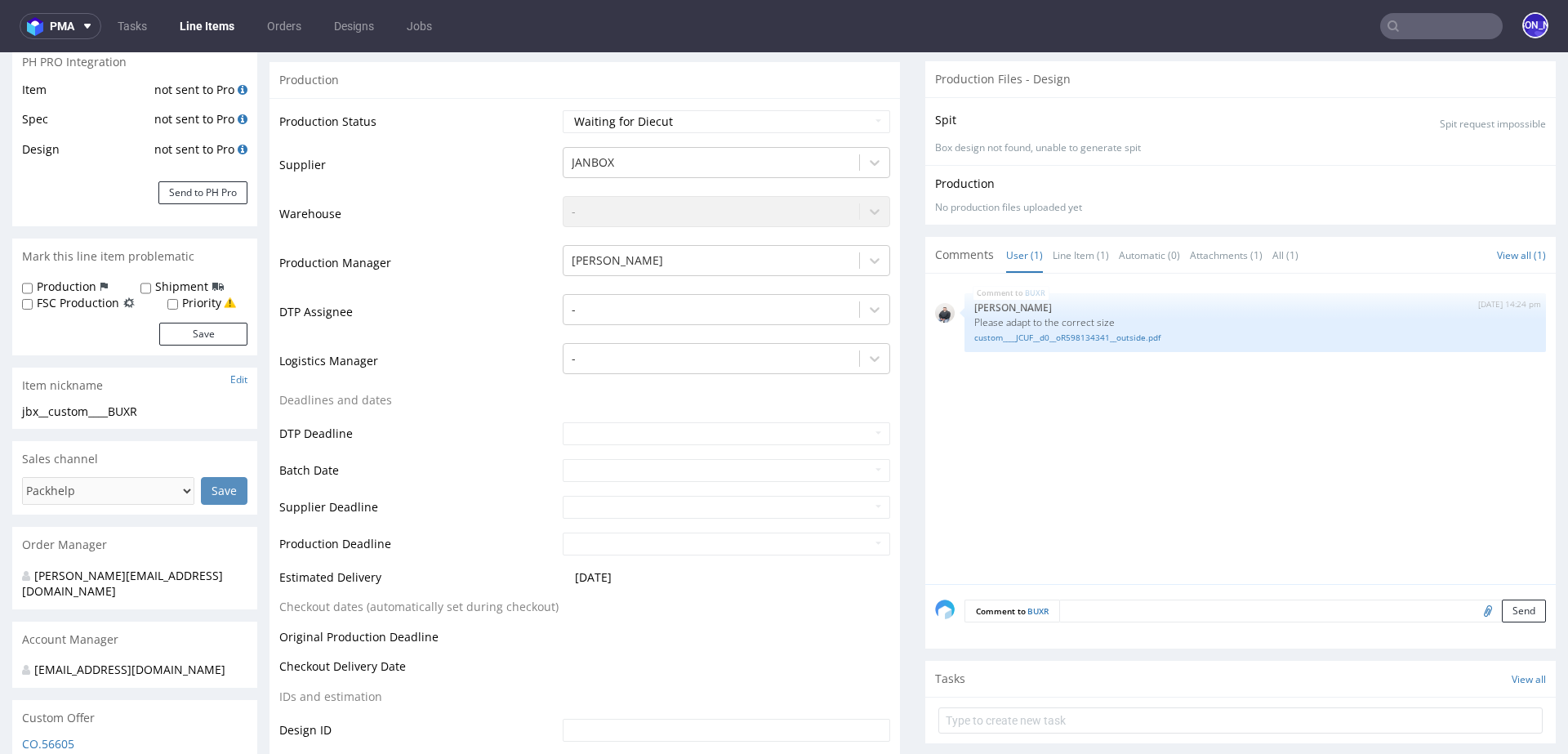
scroll to position [253, 0]
click at [1401, 20] on input "text" at bounding box center [1442, 26] width 123 height 26
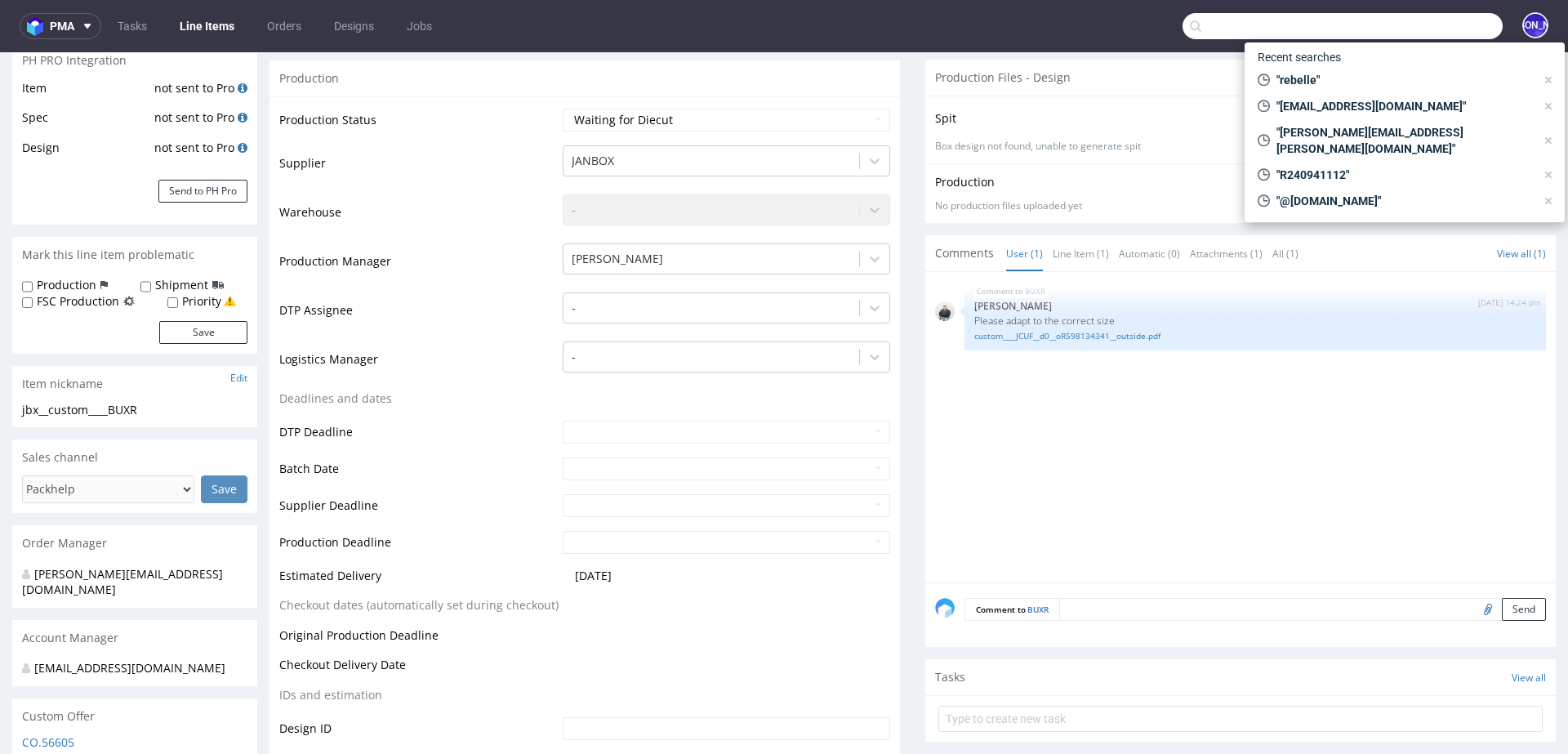
paste input "[PERSON_NAME][EMAIL_ADDRESS][DOMAIN_NAME]"
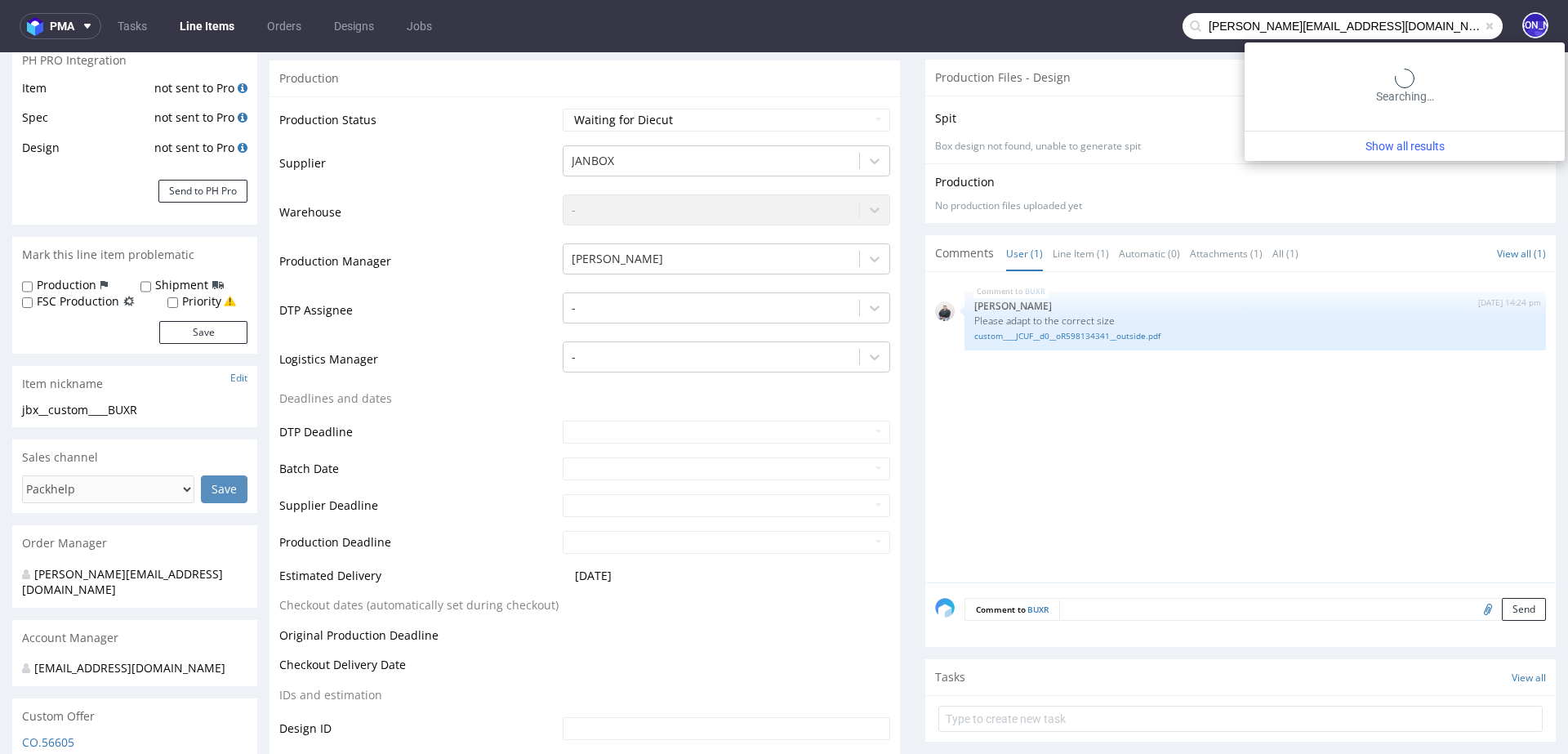
type input "[PERSON_NAME][EMAIL_ADDRESS][DOMAIN_NAME]"
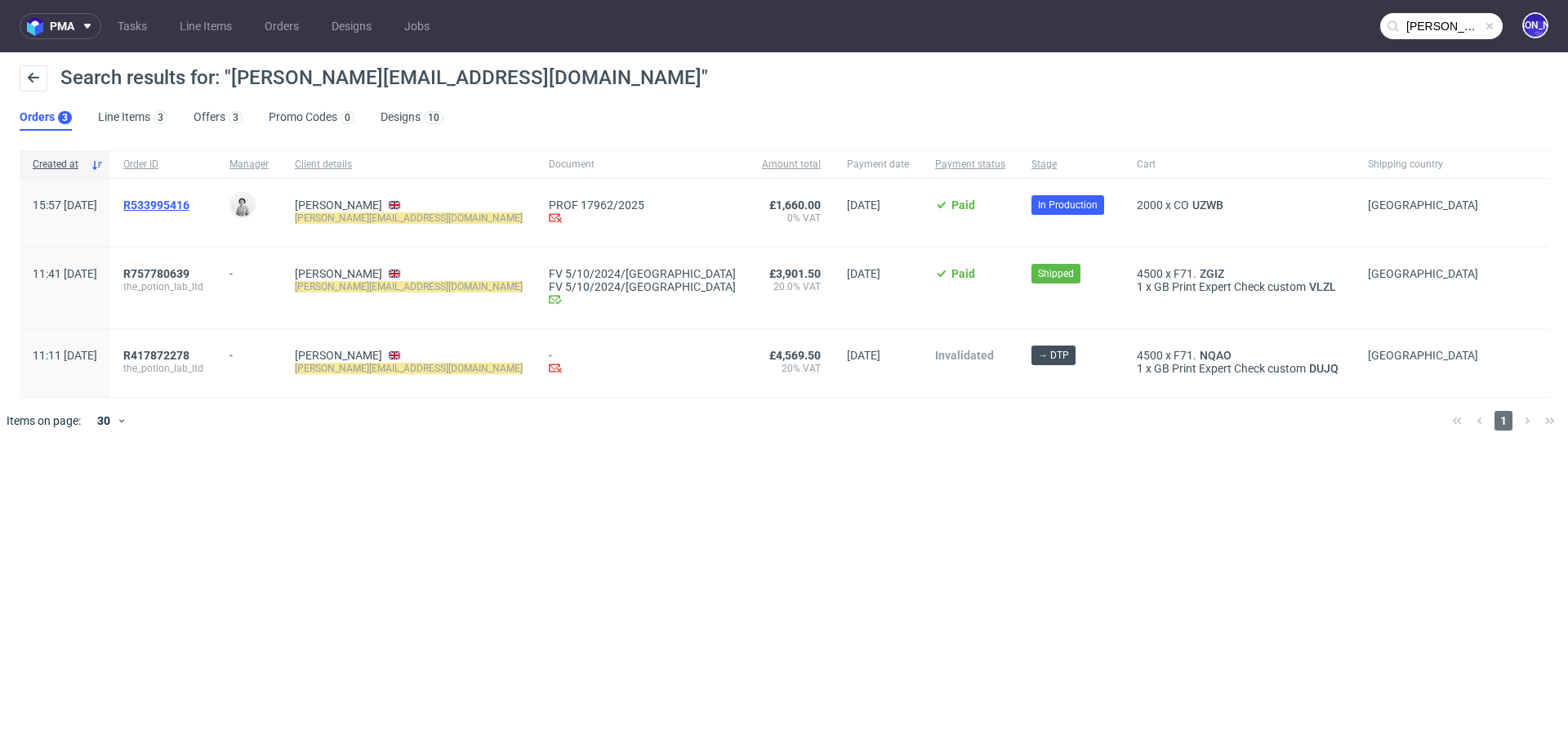
click at [190, 201] on span "R533995416" at bounding box center [157, 205] width 66 height 13
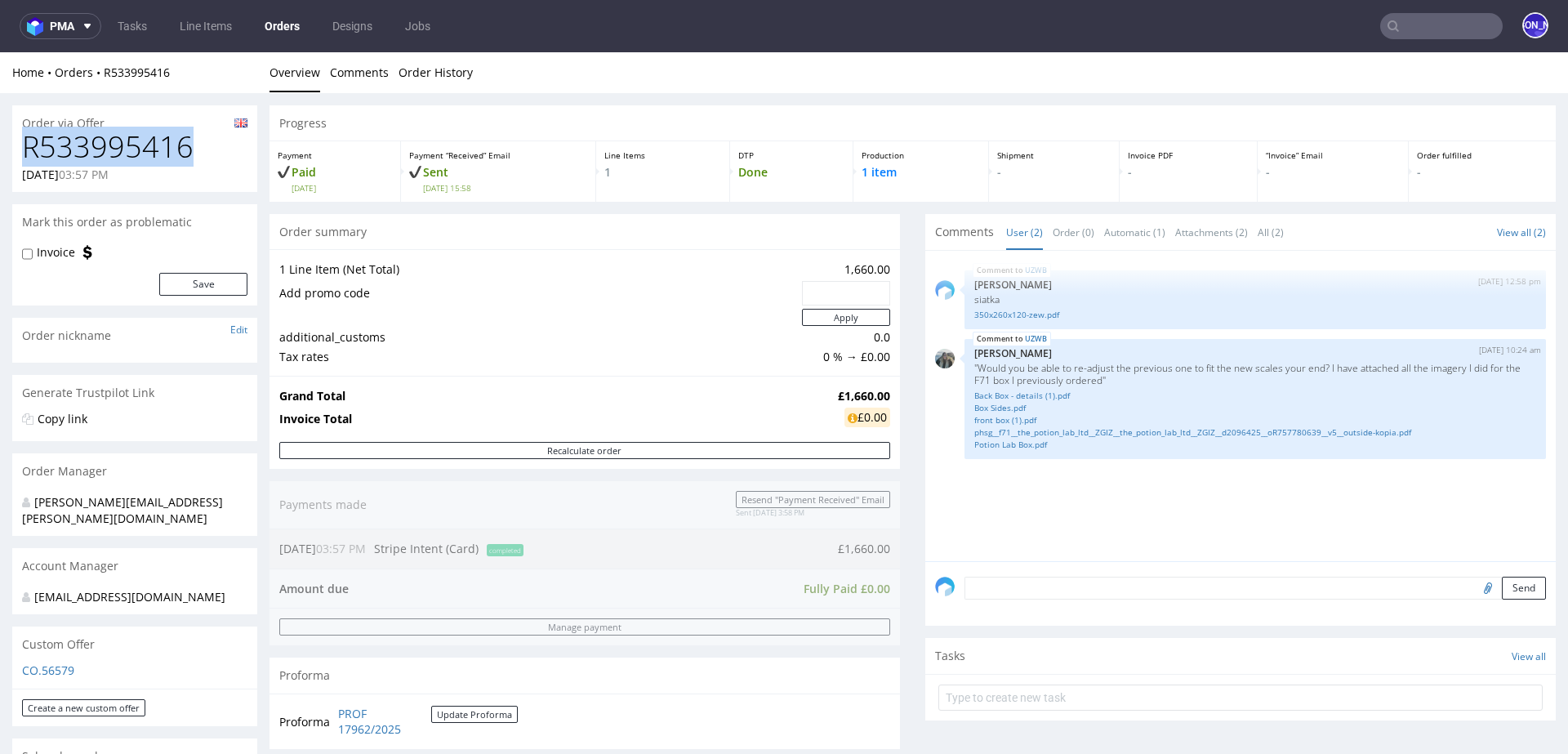
drag, startPoint x: 208, startPoint y: 151, endPoint x: 18, endPoint y: 151, distance: 190.0
click at [18, 151] on div "R533995416 [DATE] 03:57 PM" at bounding box center [134, 161] width 245 height 61
copy h1 "R533995416"
